Goal: Information Seeking & Learning: Learn about a topic

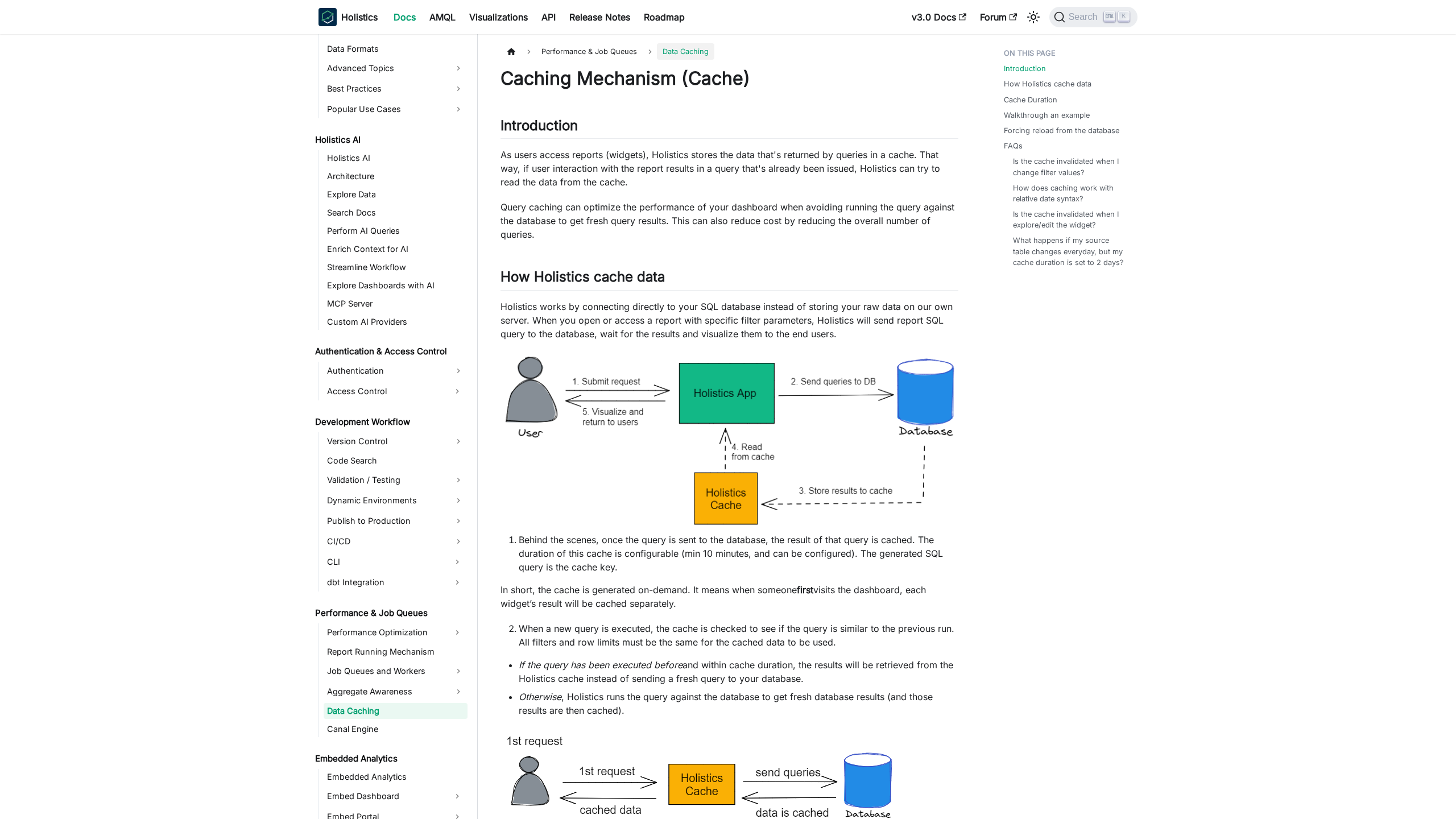
scroll to position [546, 0]
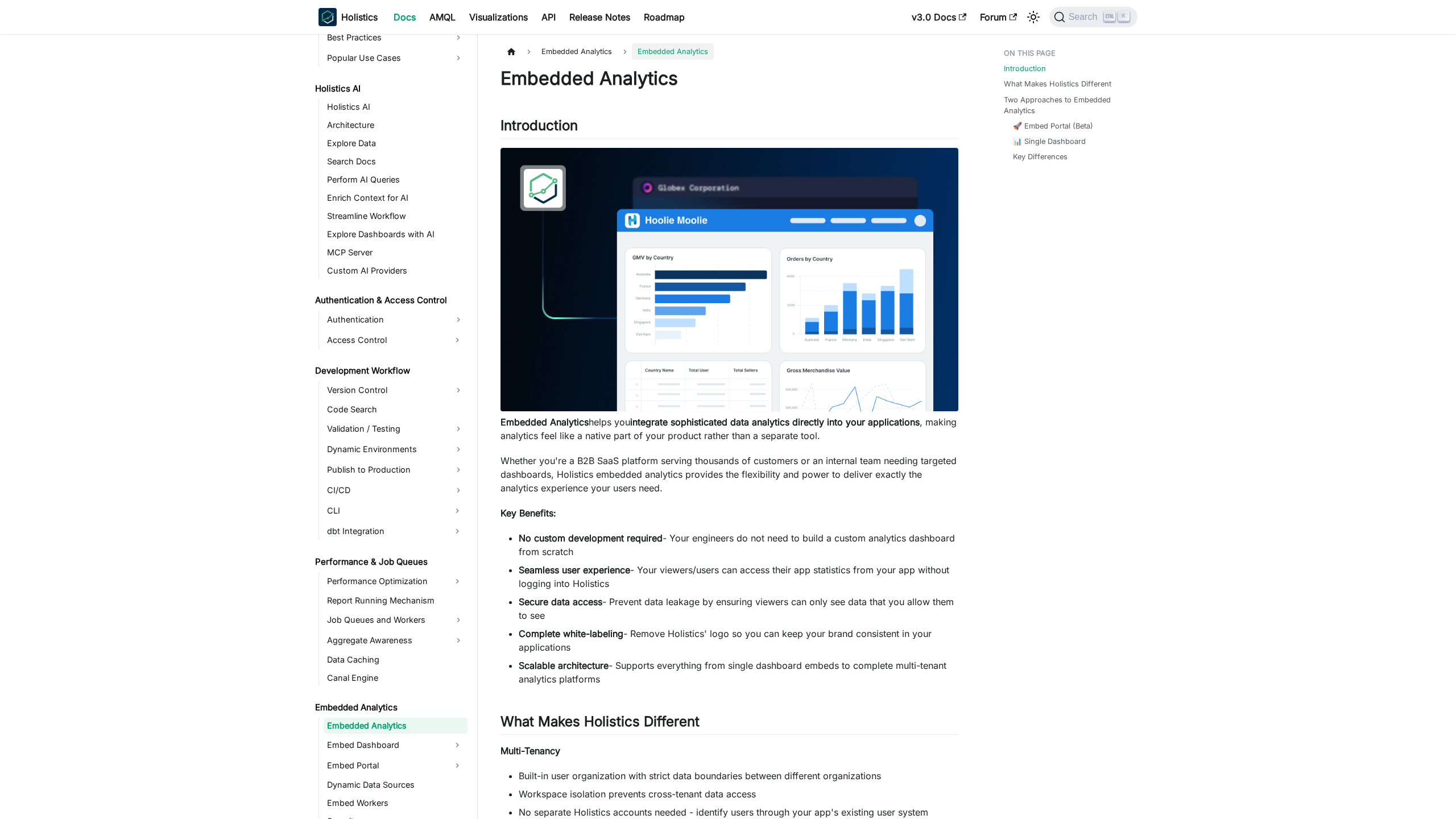
scroll to position [612, 0]
